Goal: Task Accomplishment & Management: Complete application form

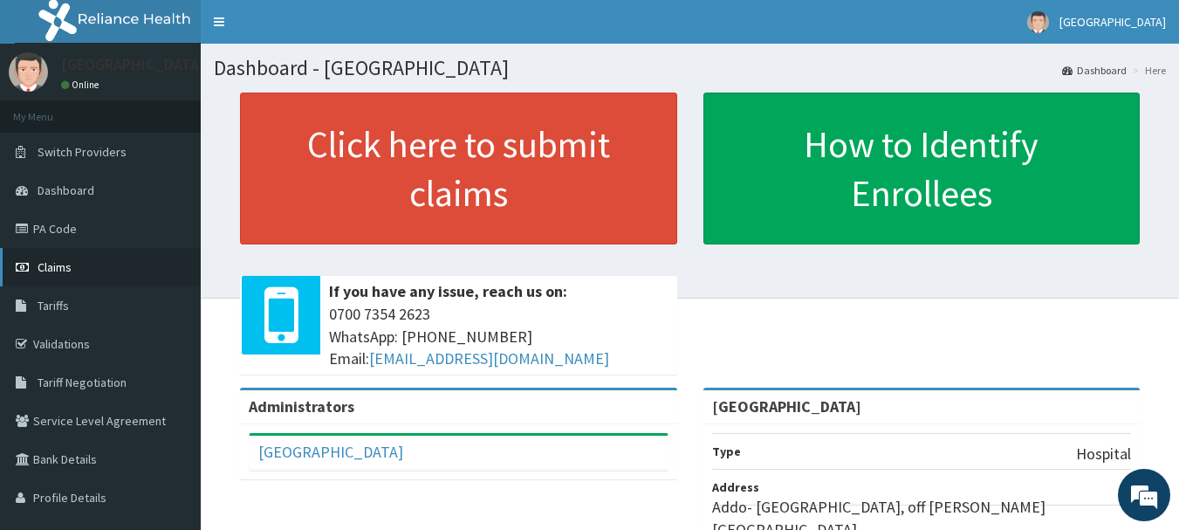
click at [45, 277] on link "Claims" at bounding box center [100, 267] width 201 height 38
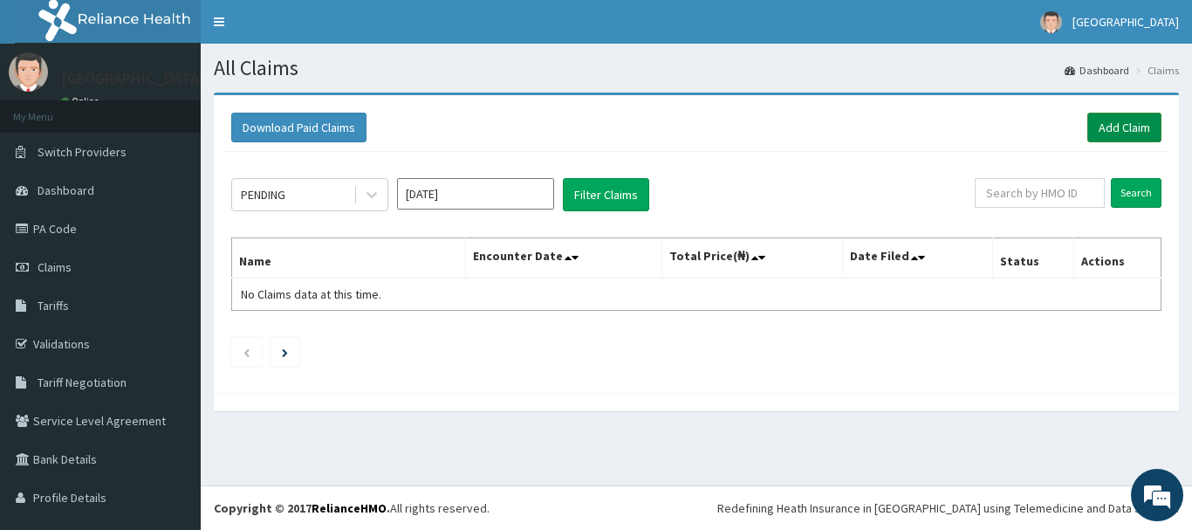
click at [1109, 125] on link "Add Claim" at bounding box center [1125, 128] width 74 height 30
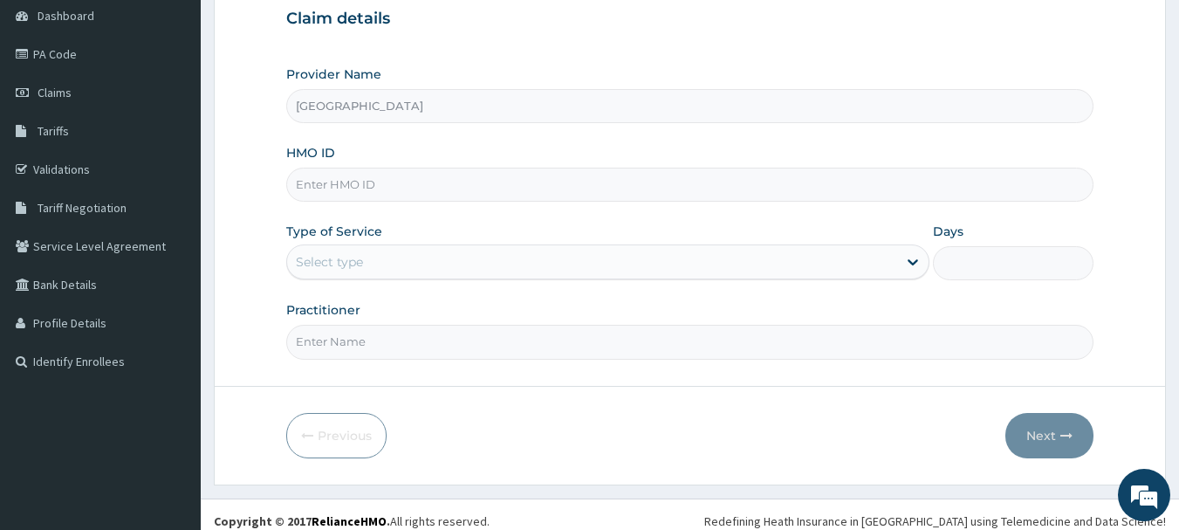
click at [402, 192] on input "HMO ID" at bounding box center [690, 185] width 808 height 34
type input "PDX/10003/A"
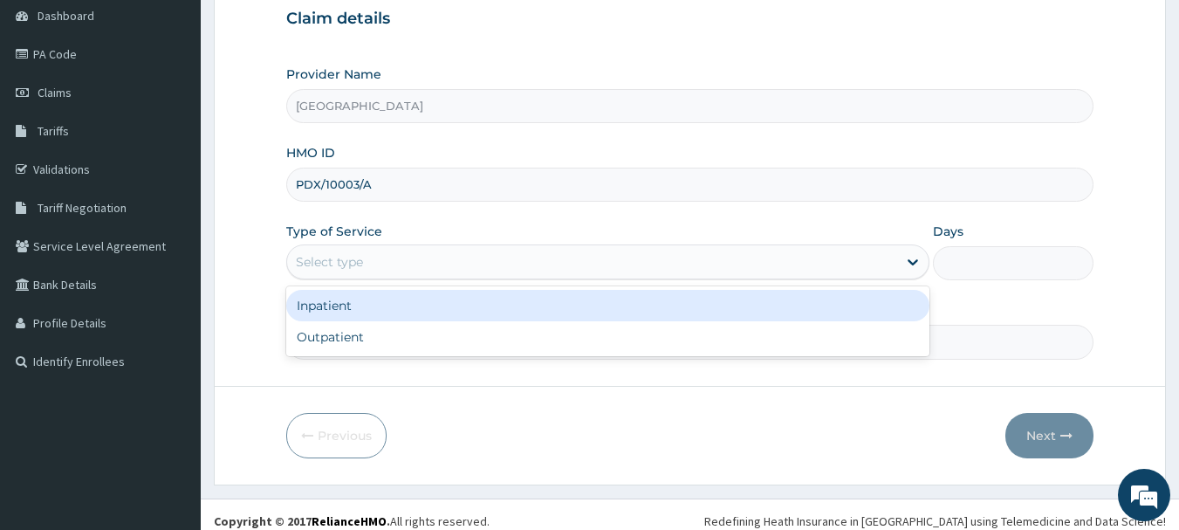
click at [432, 256] on div "Select type" at bounding box center [592, 262] width 610 height 28
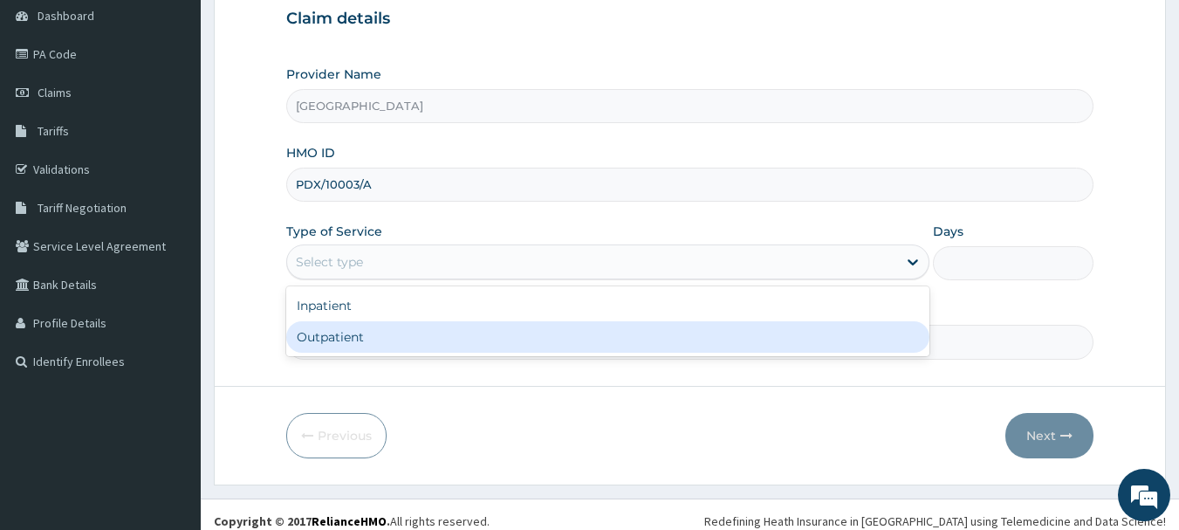
click at [395, 334] on div "Outpatient" at bounding box center [607, 336] width 643 height 31
type input "1"
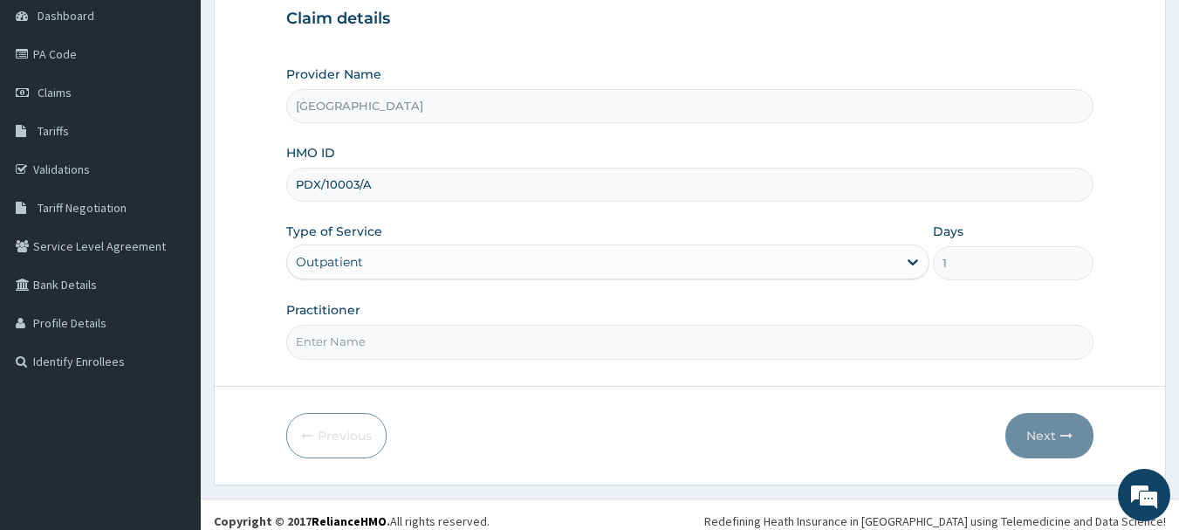
click at [396, 342] on input "Practitioner" at bounding box center [690, 342] width 808 height 34
type input "DR. LAWAL"
click at [1035, 440] on button "Next" at bounding box center [1050, 435] width 88 height 45
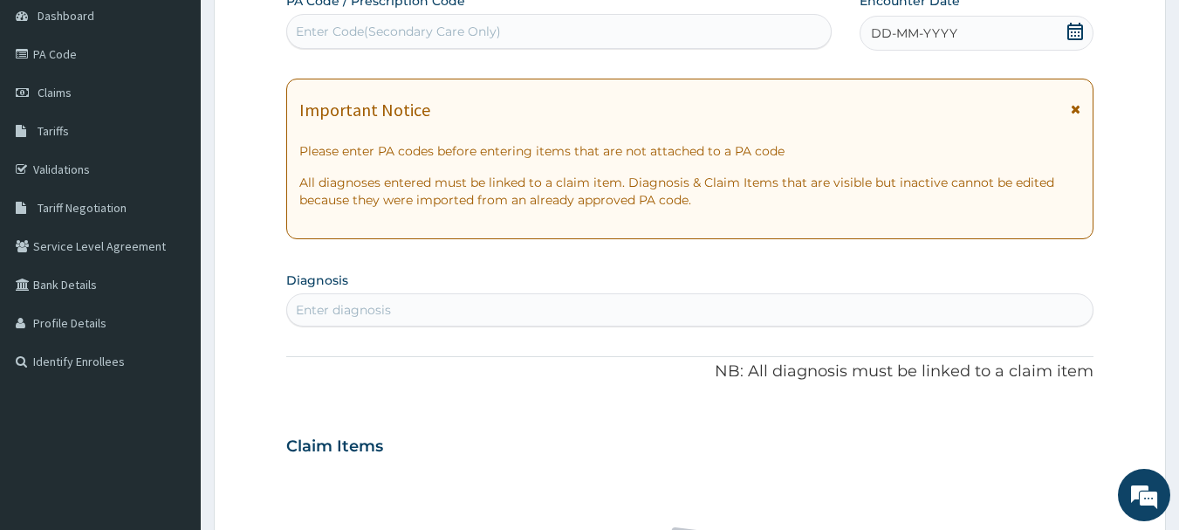
click at [1080, 33] on icon at bounding box center [1075, 31] width 17 height 17
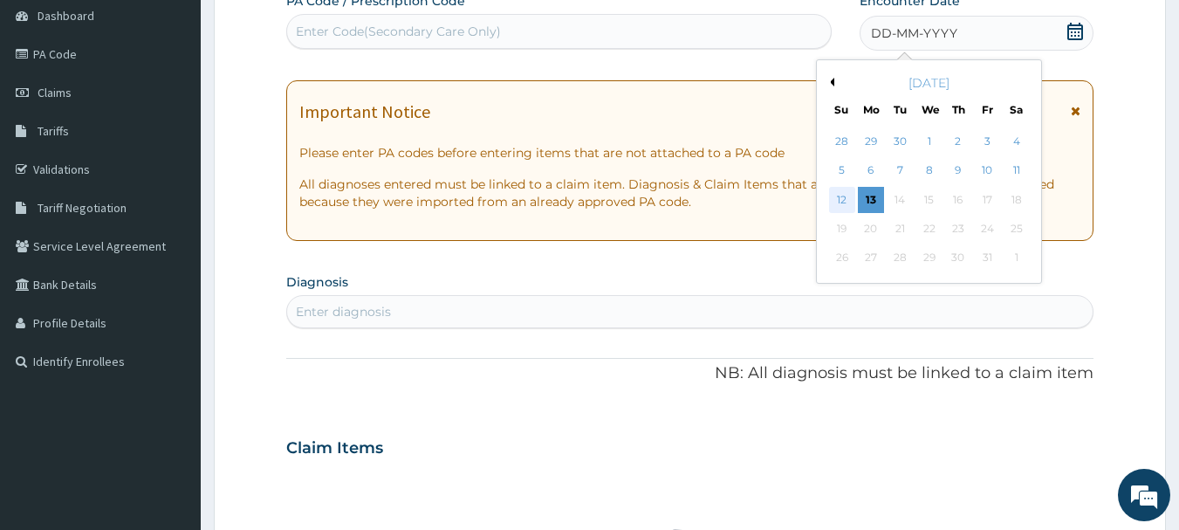
click at [846, 204] on div "12" at bounding box center [842, 200] width 26 height 26
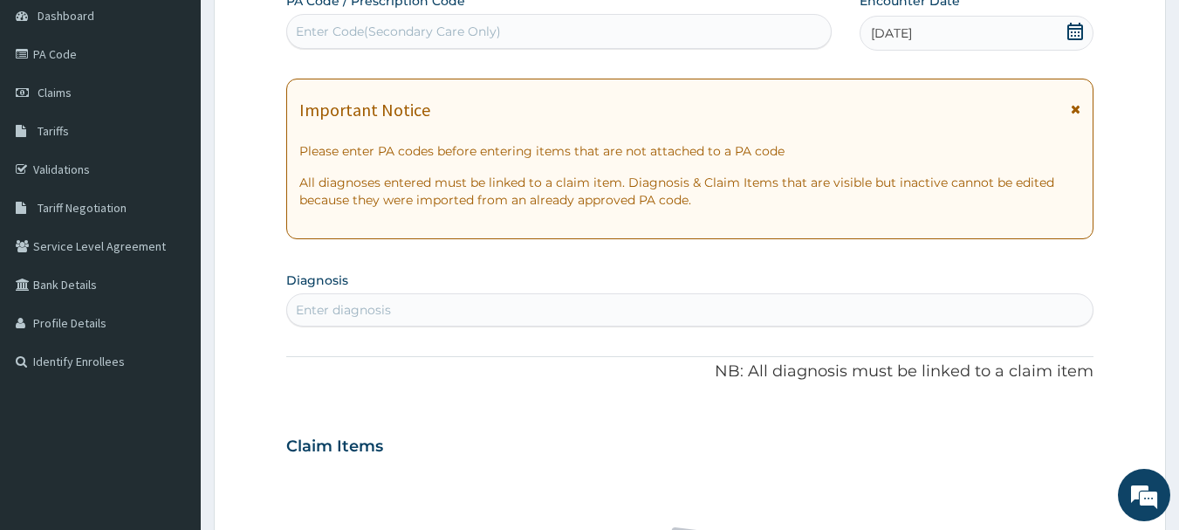
click at [379, 319] on div "Enter diagnosis" at bounding box center [690, 310] width 807 height 28
type input "plasmo"
click at [1072, 108] on icon at bounding box center [1076, 109] width 10 height 12
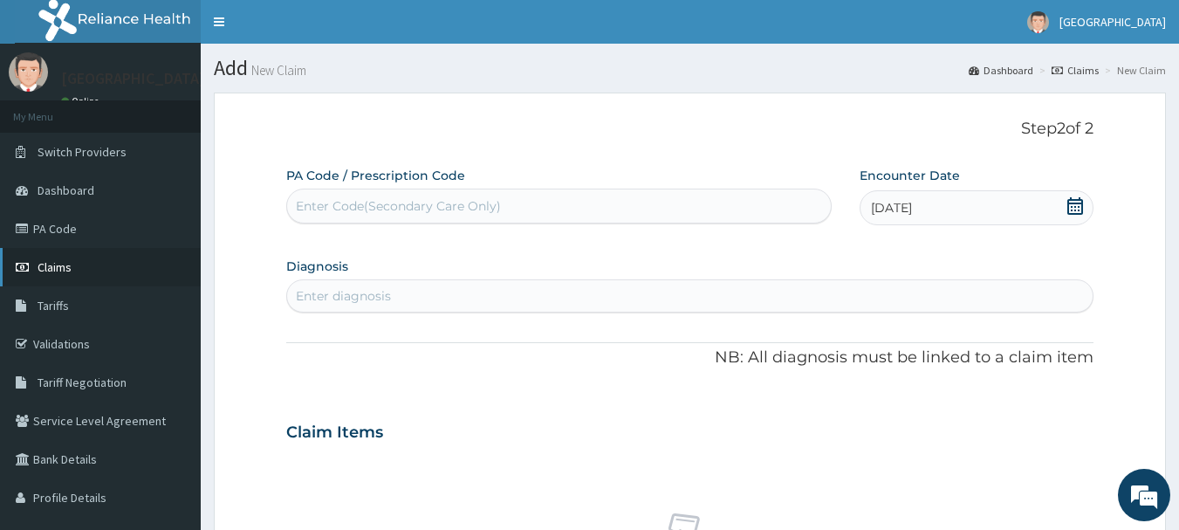
click at [50, 278] on link "Claims" at bounding box center [100, 267] width 201 height 38
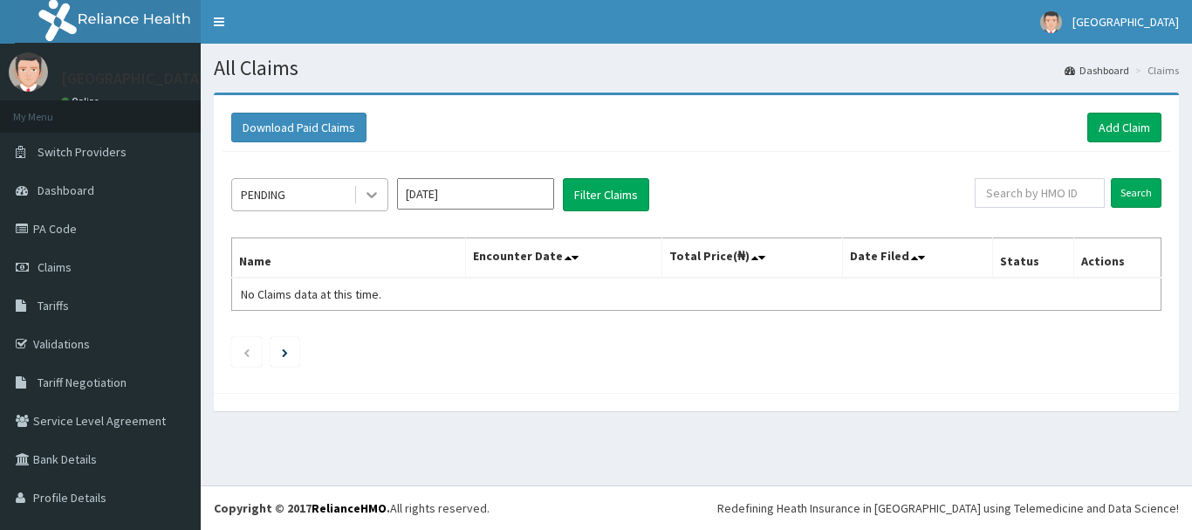
drag, startPoint x: 0, startPoint y: 0, endPoint x: 369, endPoint y: 193, distance: 416.6
click at [369, 193] on icon at bounding box center [371, 194] width 17 height 17
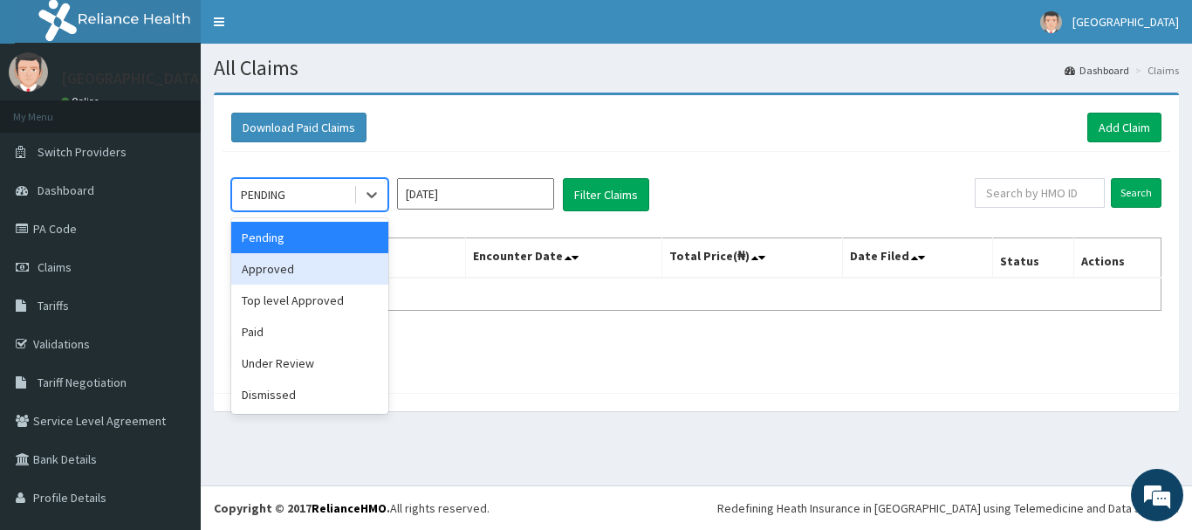
click at [304, 276] on div "Approved" at bounding box center [309, 268] width 157 height 31
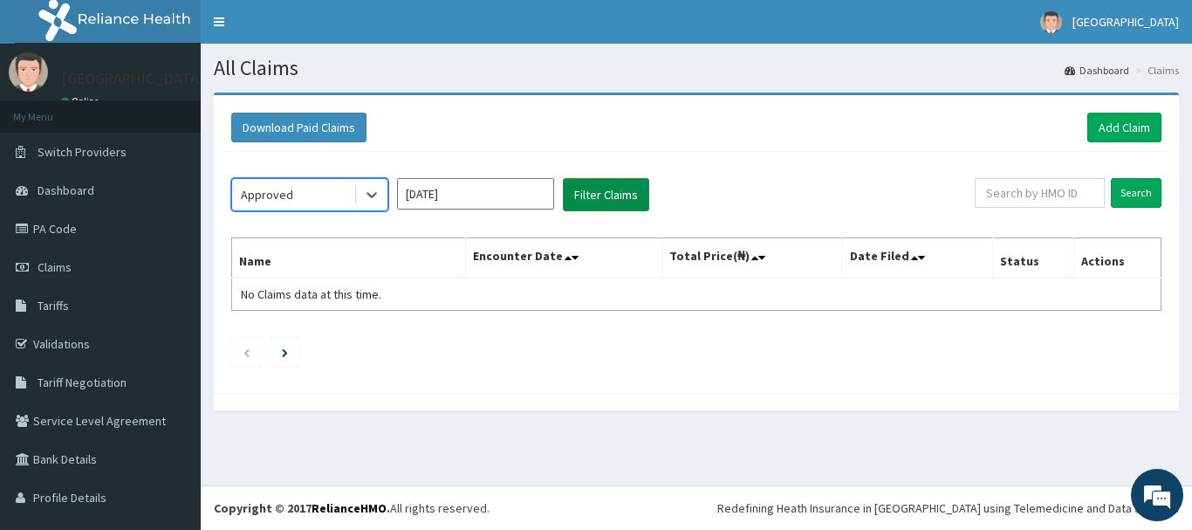
click at [611, 196] on button "Filter Claims" at bounding box center [606, 194] width 86 height 33
click at [620, 191] on button "Filter Claims" at bounding box center [606, 194] width 86 height 33
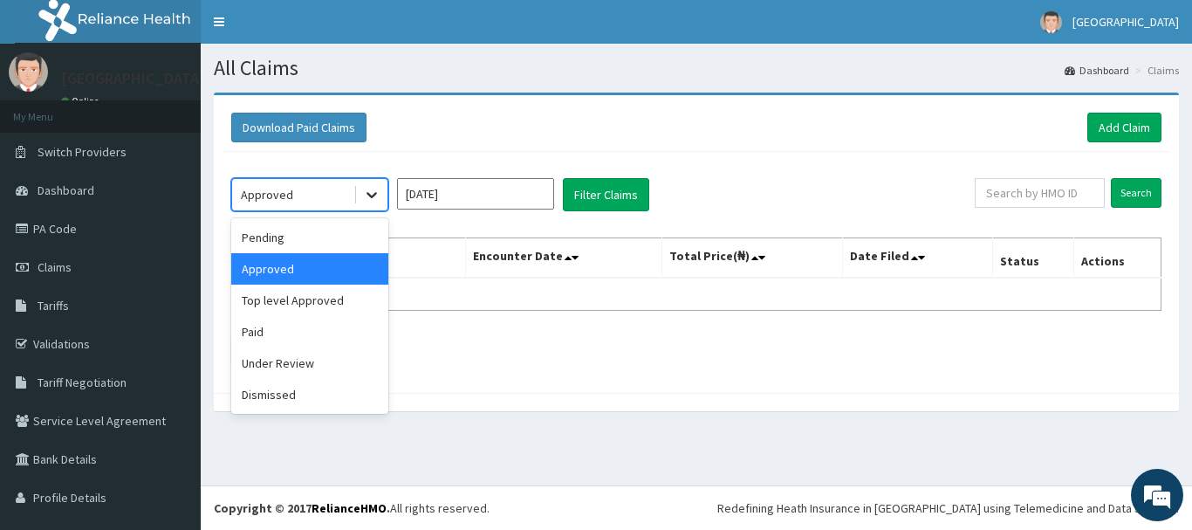
click at [376, 193] on icon at bounding box center [372, 196] width 10 height 6
click at [281, 329] on div "Paid" at bounding box center [309, 331] width 157 height 31
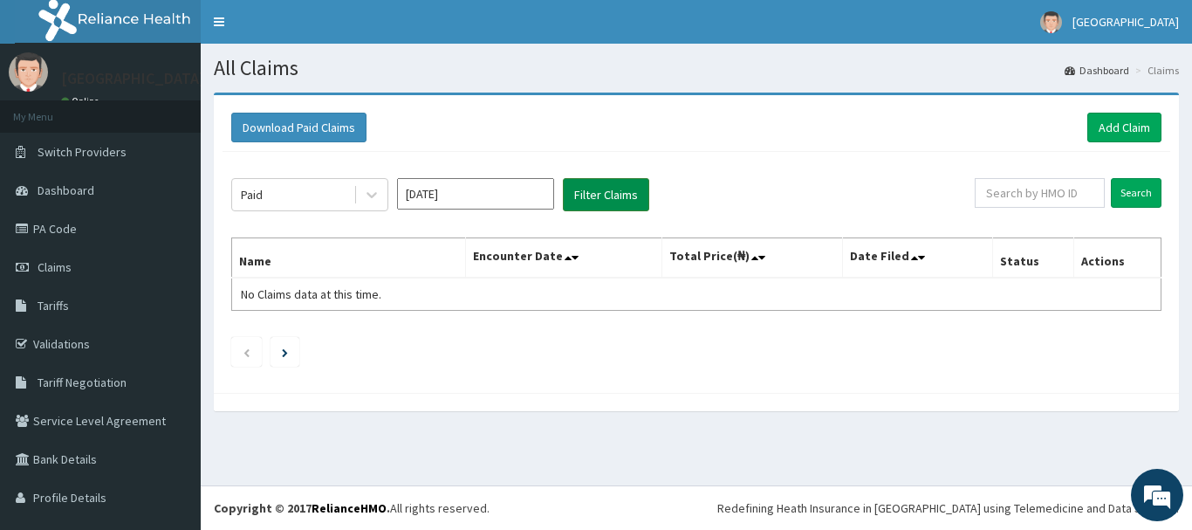
click at [603, 185] on button "Filter Claims" at bounding box center [606, 194] width 86 height 33
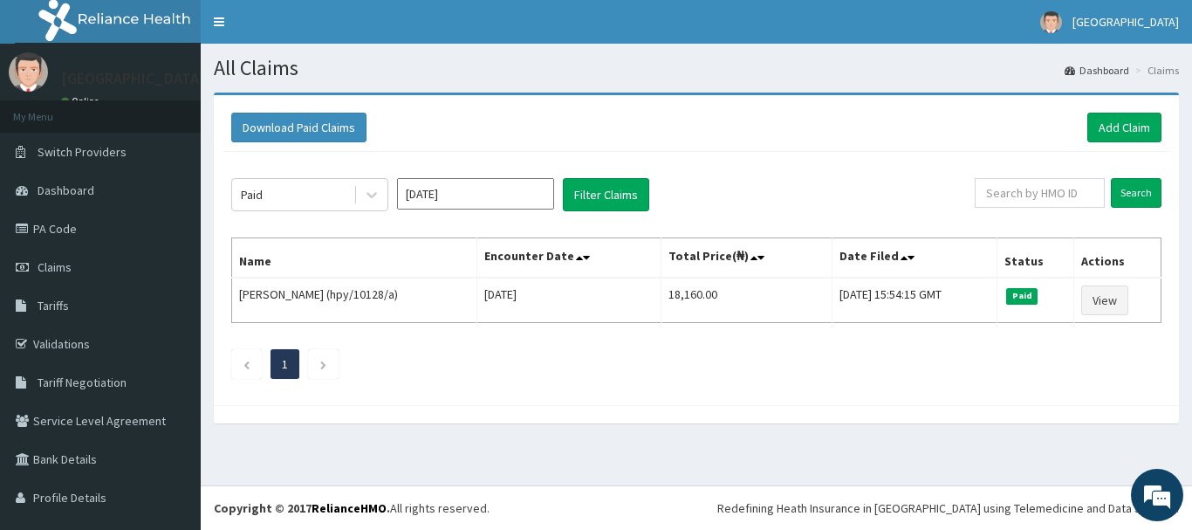
drag, startPoint x: 476, startPoint y: 194, endPoint x: 487, endPoint y: 193, distance: 11.4
click at [477, 194] on input "[DATE]" at bounding box center [475, 193] width 157 height 31
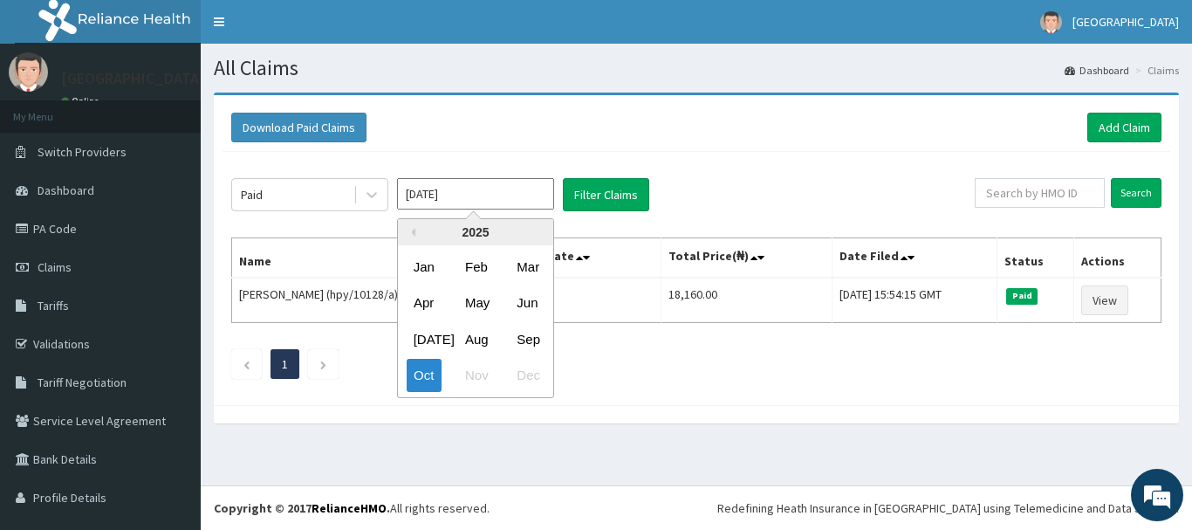
drag, startPoint x: 471, startPoint y: 189, endPoint x: 485, endPoint y: 200, distance: 18.7
click at [473, 189] on input "[DATE]" at bounding box center [475, 193] width 157 height 31
click at [425, 377] on div "Oct" at bounding box center [424, 376] width 35 height 32
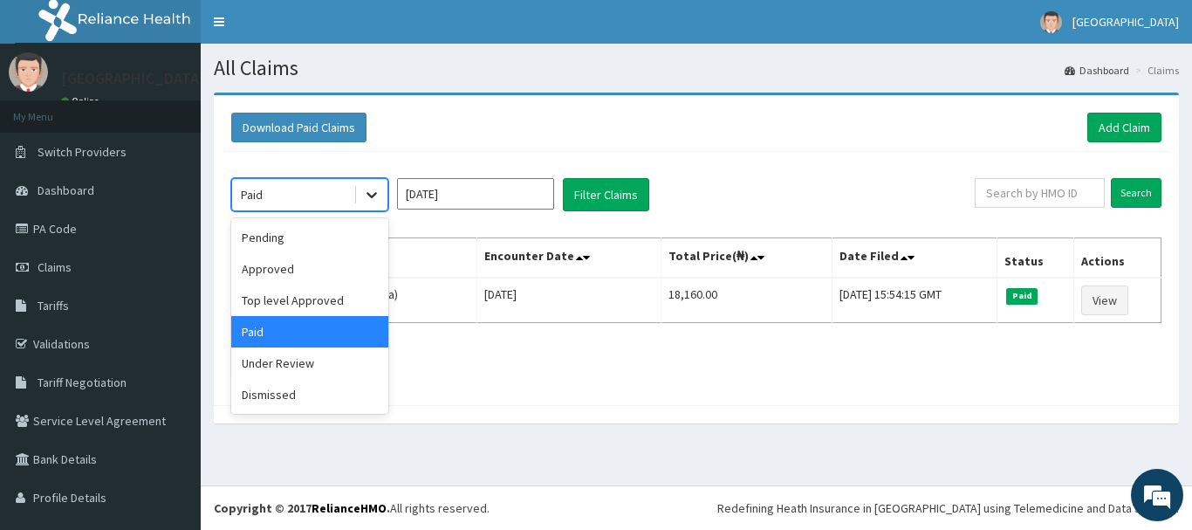
click at [363, 198] on icon at bounding box center [371, 194] width 17 height 17
click at [1127, 185] on input "Search" at bounding box center [1136, 193] width 51 height 30
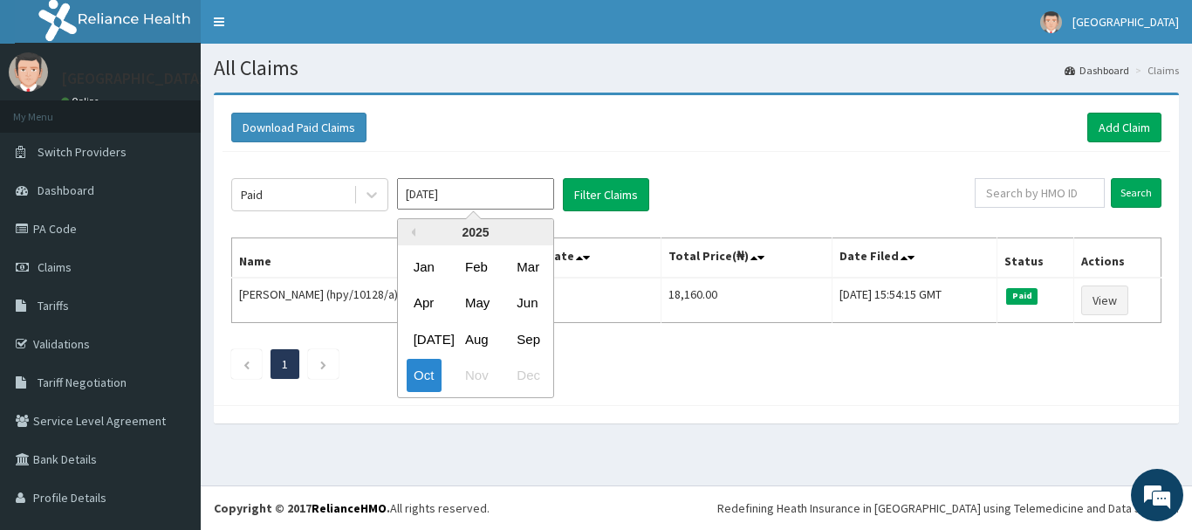
click at [499, 203] on input "[DATE]" at bounding box center [475, 193] width 157 height 31
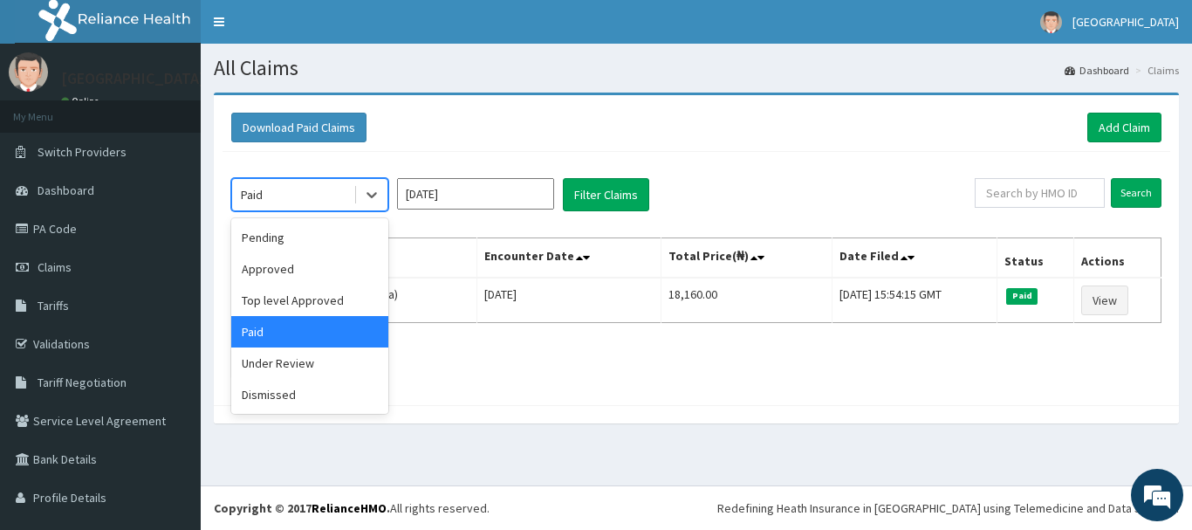
click at [339, 202] on div "Paid" at bounding box center [292, 195] width 121 height 28
drag, startPoint x: 291, startPoint y: 271, endPoint x: 303, endPoint y: 259, distance: 16.7
click at [292, 268] on div "Approved" at bounding box center [309, 268] width 157 height 31
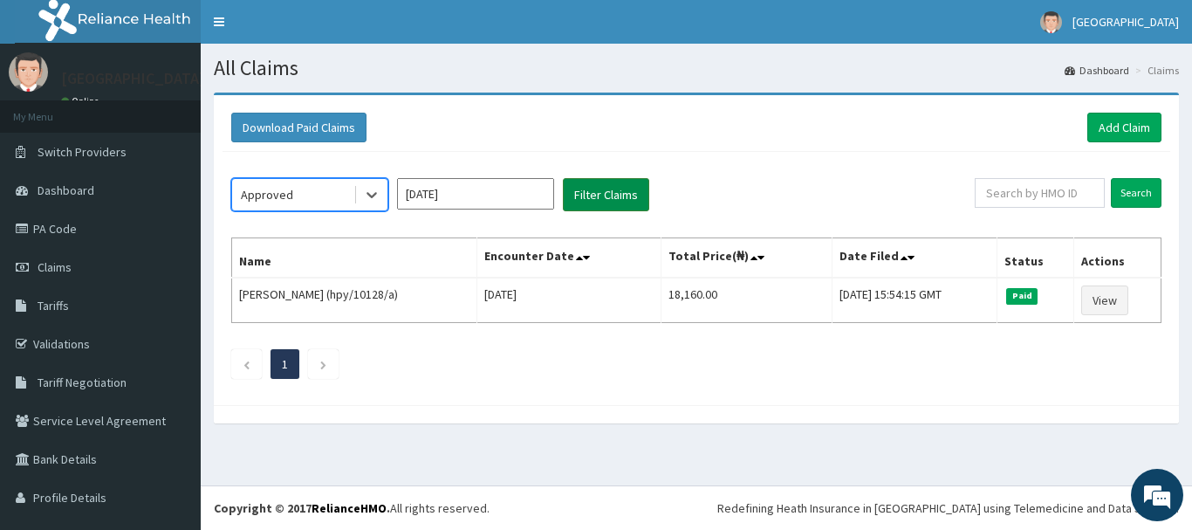
click at [615, 190] on button "Filter Claims" at bounding box center [606, 194] width 86 height 33
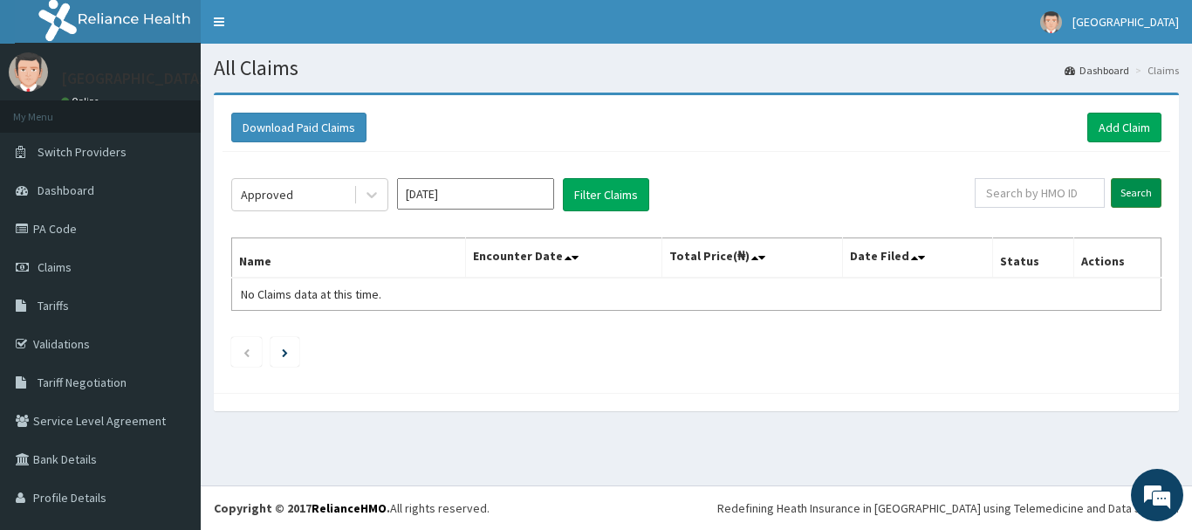
click at [1141, 185] on input "Search" at bounding box center [1136, 193] width 51 height 30
